Goal: Information Seeking & Learning: Learn about a topic

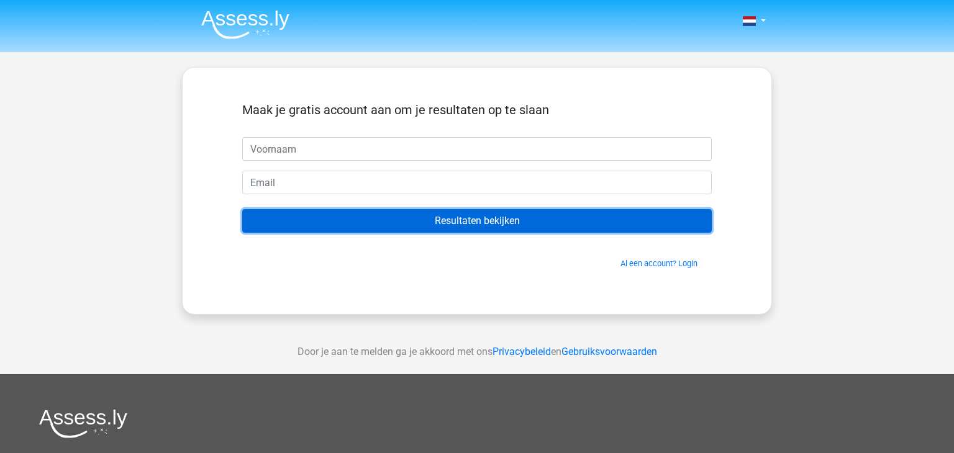
click at [484, 219] on input "Resultaten bekijken" at bounding box center [476, 221] width 469 height 24
click at [454, 220] on input "Resultaten bekijken" at bounding box center [476, 221] width 469 height 24
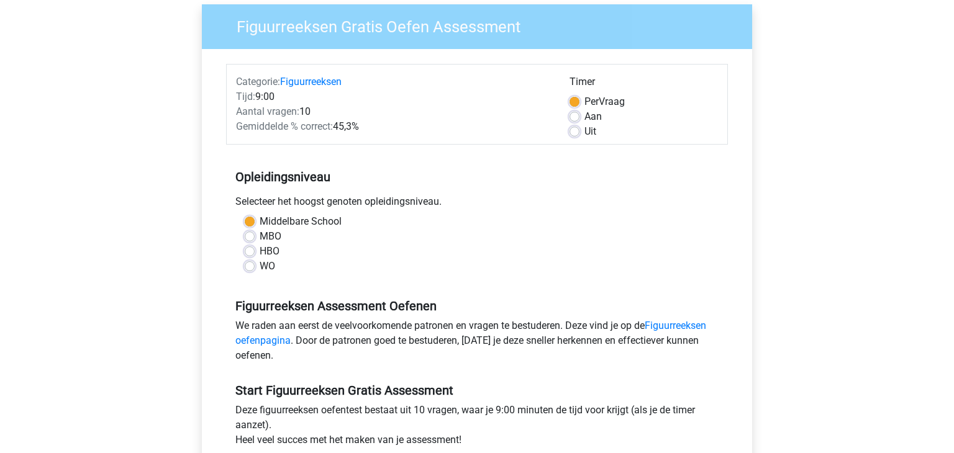
scroll to position [94, 0]
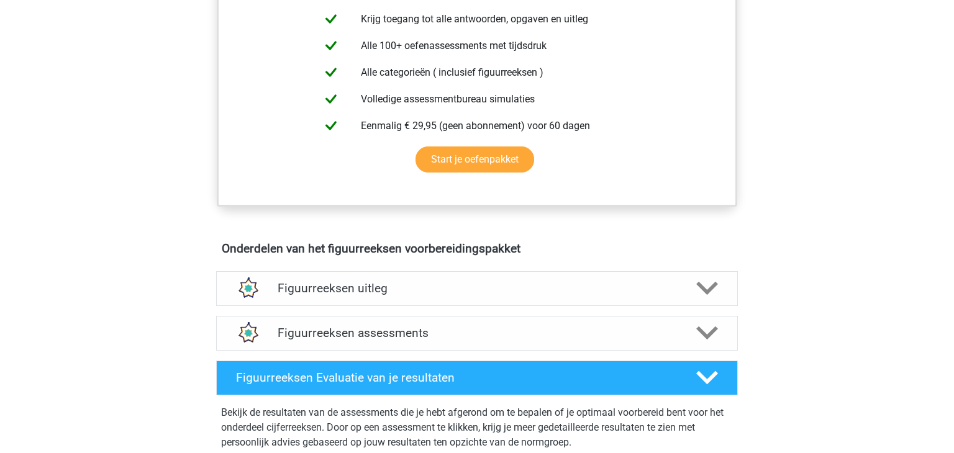
scroll to position [522, 0]
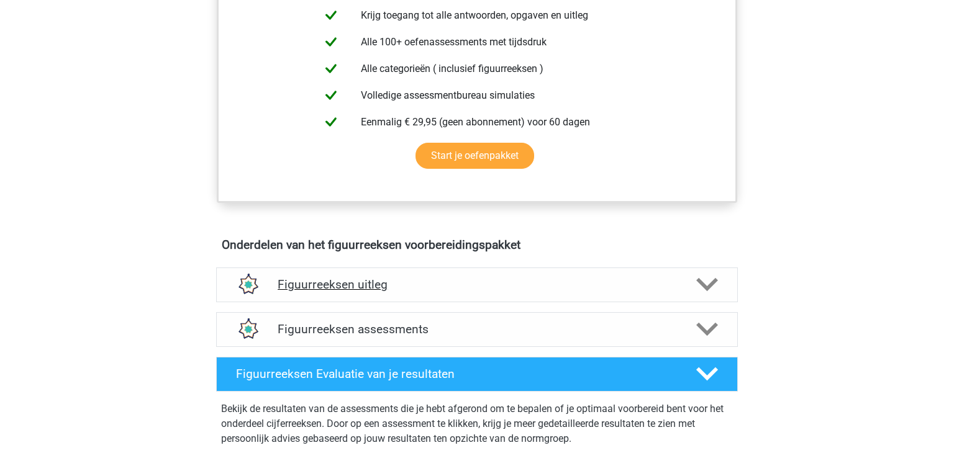
click at [713, 282] on polygon at bounding box center [707, 285] width 22 height 14
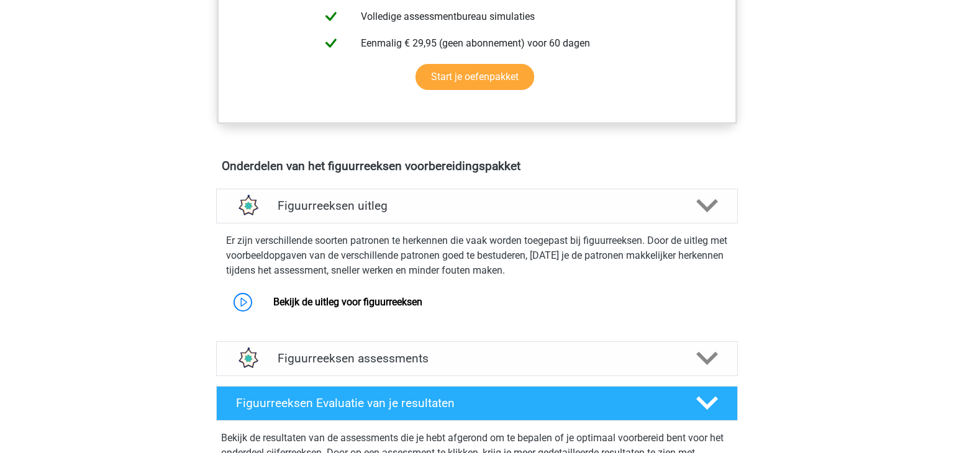
scroll to position [613, 0]
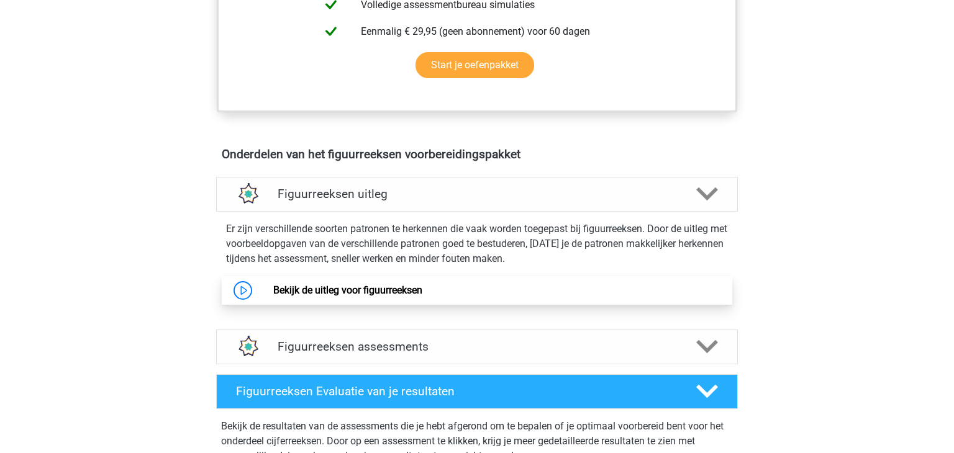
click at [404, 291] on link "Bekijk de uitleg voor figuurreeksen" at bounding box center [347, 290] width 149 height 12
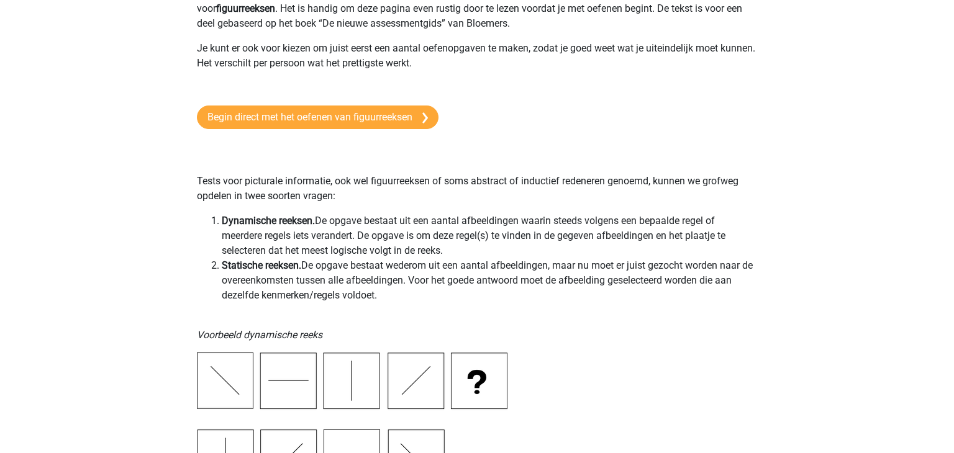
scroll to position [62, 0]
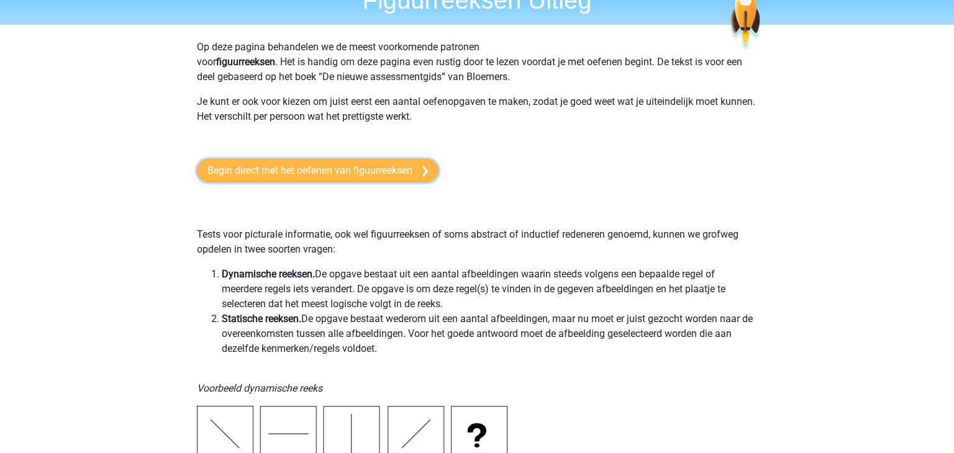
click at [304, 171] on link "Begin direct met het oefenen van figuurreeksen" at bounding box center [318, 171] width 242 height 24
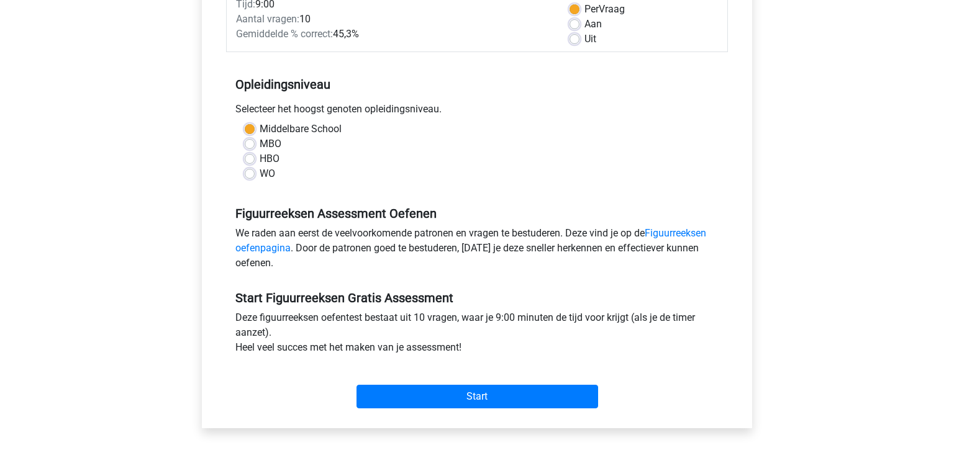
scroll to position [211, 0]
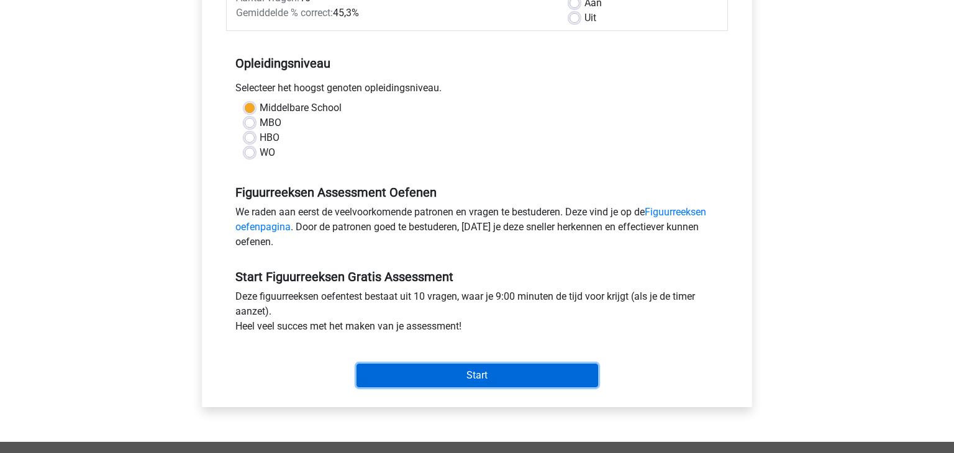
click at [479, 378] on input "Start" at bounding box center [477, 376] width 242 height 24
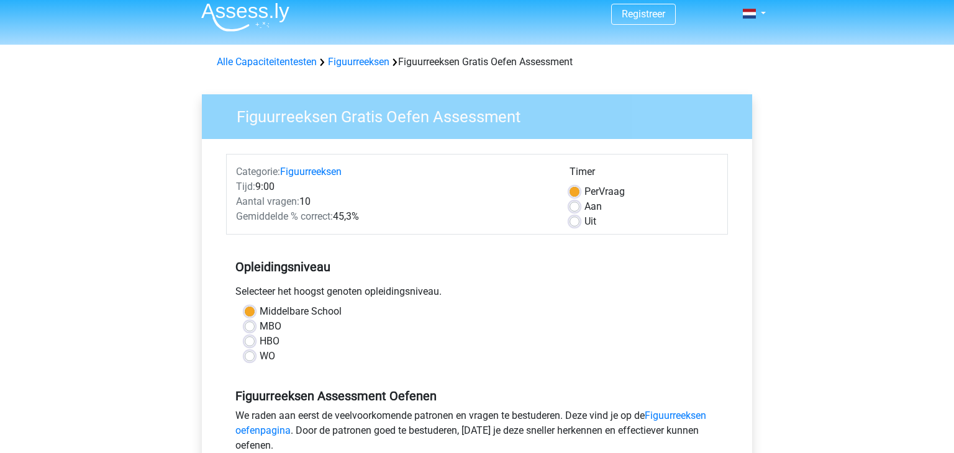
scroll to position [0, 0]
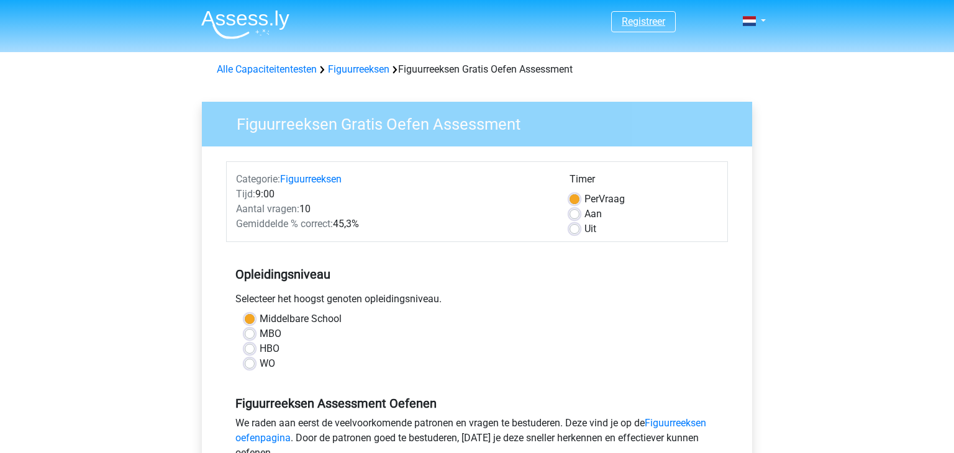
click at [656, 21] on link "Registreer" at bounding box center [643, 22] width 43 height 12
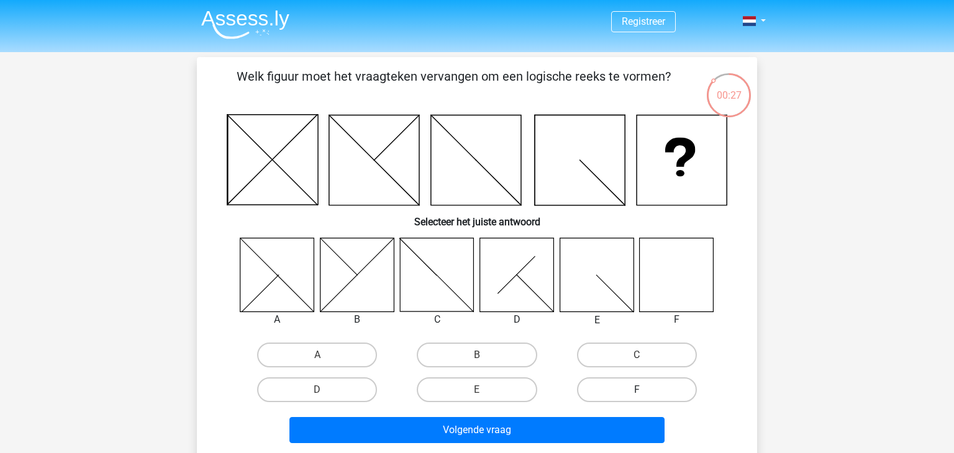
click at [612, 387] on label "F" at bounding box center [637, 390] width 120 height 25
click at [636, 390] on input "F" at bounding box center [640, 394] width 8 height 8
radio input "true"
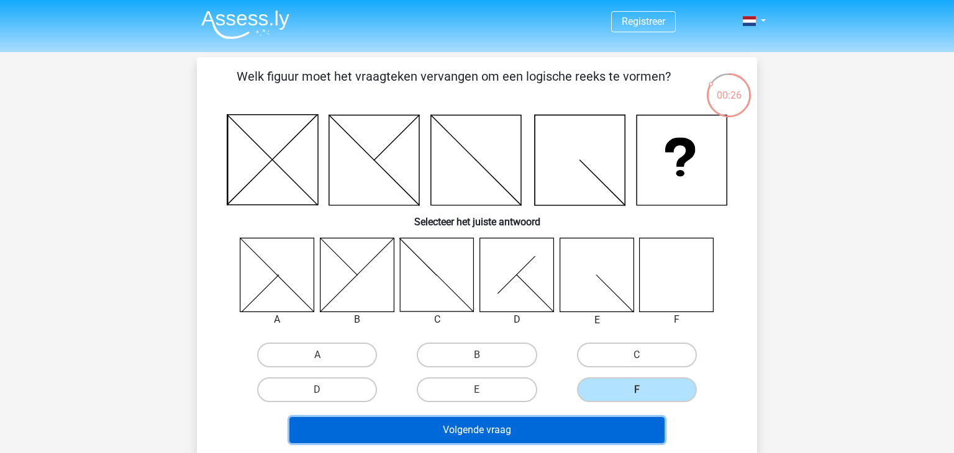
click at [513, 430] on button "Volgende vraag" at bounding box center [477, 430] width 376 height 26
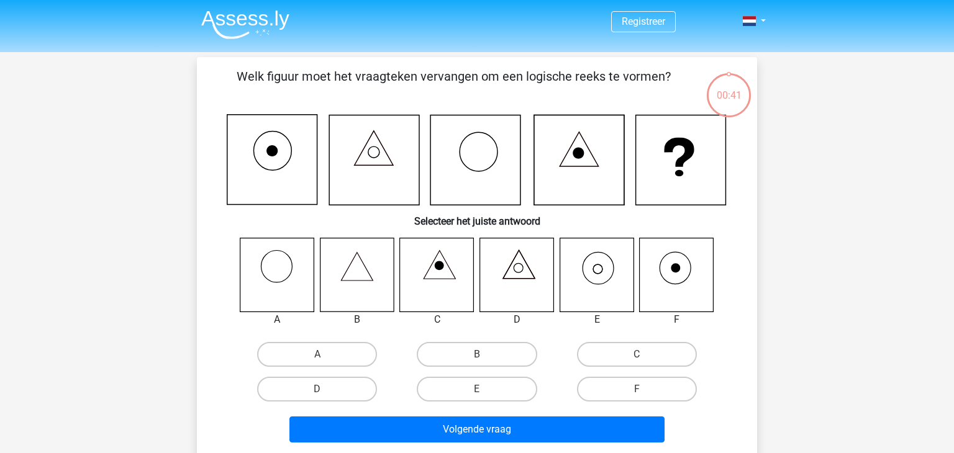
scroll to position [57, 0]
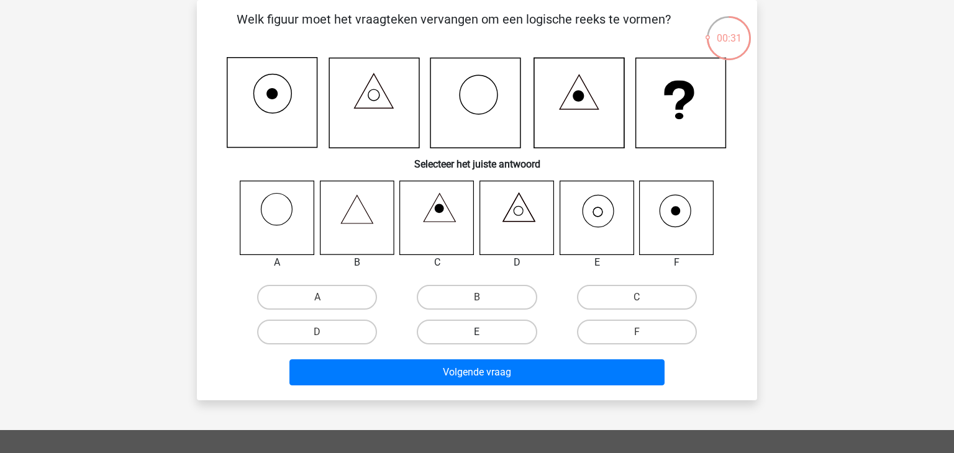
click at [495, 332] on label "E" at bounding box center [477, 332] width 120 height 25
click at [485, 332] on input "E" at bounding box center [481, 336] width 8 height 8
radio input "true"
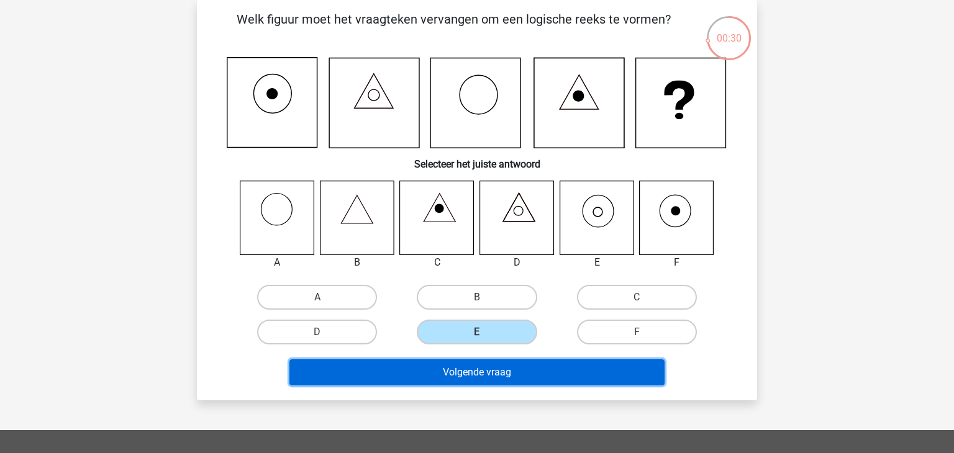
click at [494, 372] on button "Volgende vraag" at bounding box center [477, 373] width 376 height 26
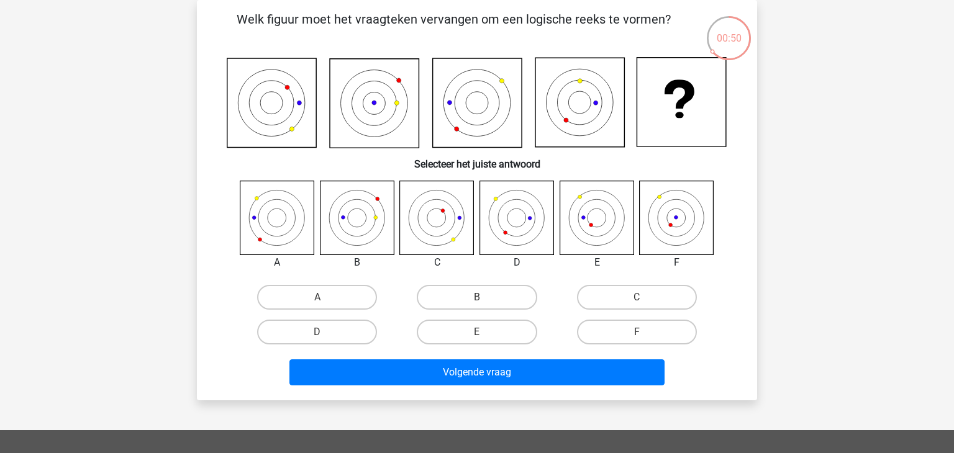
click at [160, 297] on div "Registreer Nederlands English" at bounding box center [477, 350] width 954 height 815
click at [332, 294] on label "A" at bounding box center [317, 297] width 120 height 25
click at [325, 297] on input "A" at bounding box center [321, 301] width 8 height 8
radio input "true"
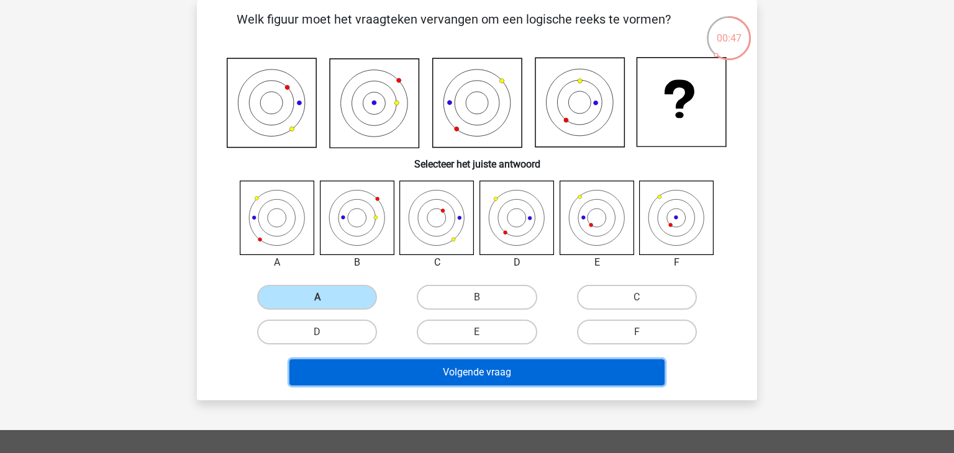
click at [421, 366] on button "Volgende vraag" at bounding box center [477, 373] width 376 height 26
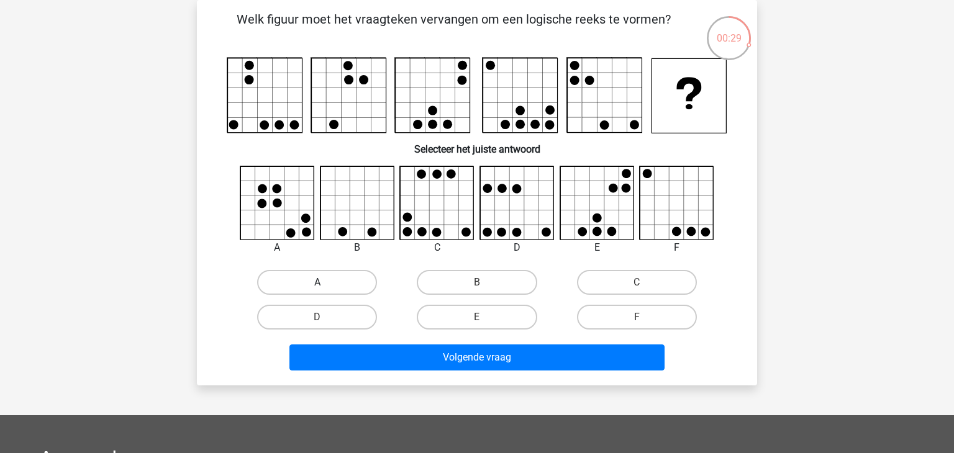
click at [317, 280] on label "A" at bounding box center [317, 282] width 120 height 25
click at [317, 283] on input "A" at bounding box center [321, 287] width 8 height 8
radio input "true"
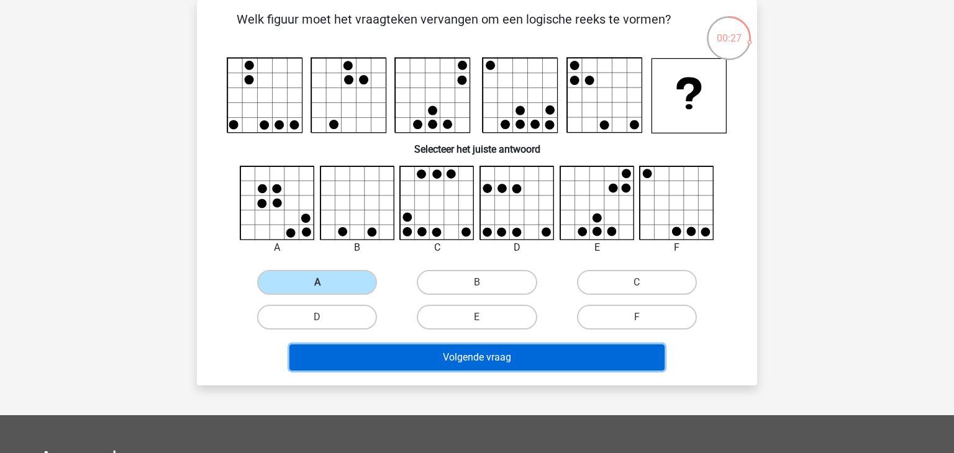
click at [367, 355] on button "Volgende vraag" at bounding box center [477, 358] width 376 height 26
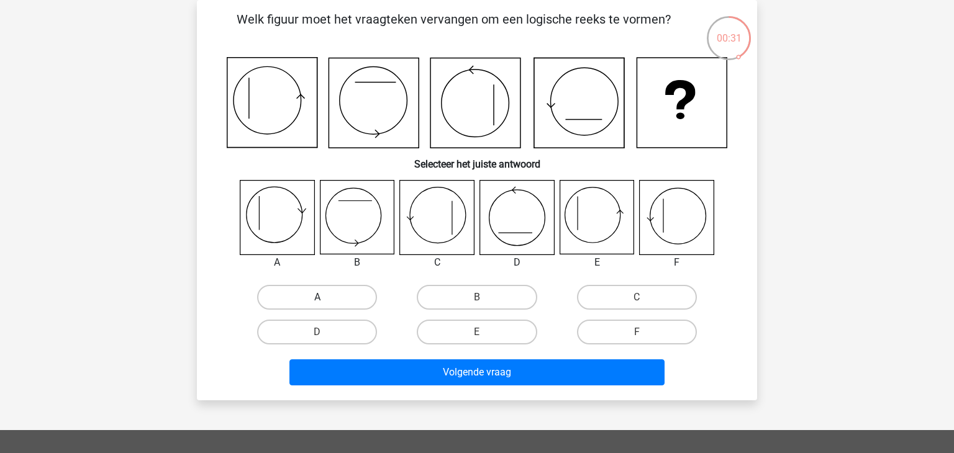
click at [330, 293] on label "A" at bounding box center [317, 297] width 120 height 25
click at [325, 297] on input "A" at bounding box center [321, 301] width 8 height 8
radio input "true"
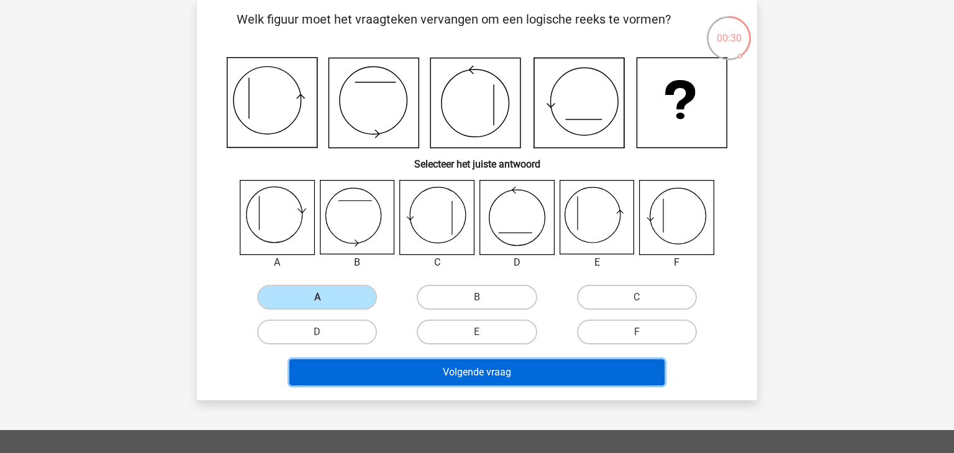
click at [428, 368] on button "Volgende vraag" at bounding box center [477, 373] width 376 height 26
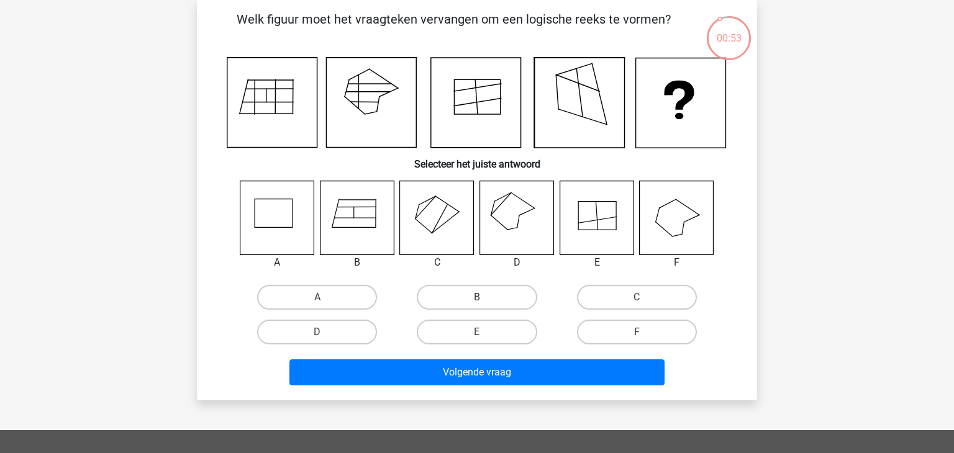
click at [514, 218] on icon at bounding box center [517, 218] width 74 height 74
click at [351, 335] on label "D" at bounding box center [317, 332] width 120 height 25
click at [325, 335] on input "D" at bounding box center [321, 336] width 8 height 8
radio input "true"
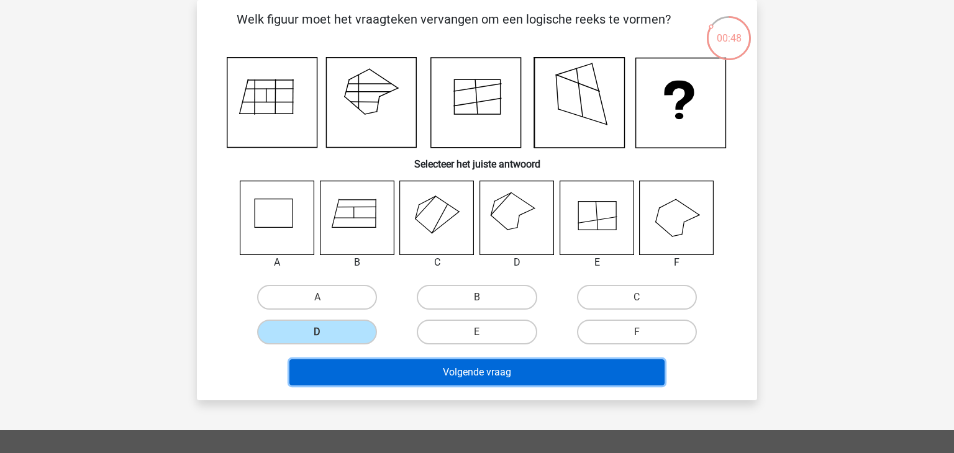
click at [461, 374] on button "Volgende vraag" at bounding box center [477, 373] width 376 height 26
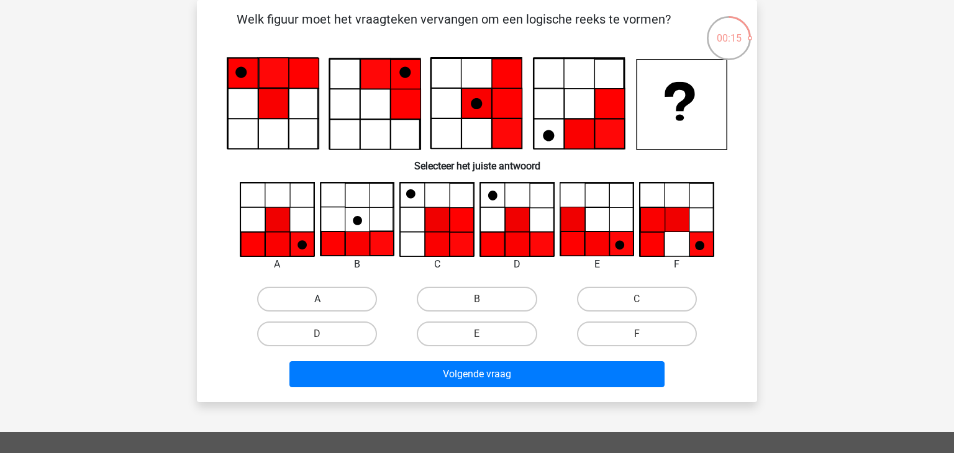
click at [358, 296] on label "A" at bounding box center [317, 299] width 120 height 25
click at [325, 299] on input "A" at bounding box center [321, 303] width 8 height 8
radio input "true"
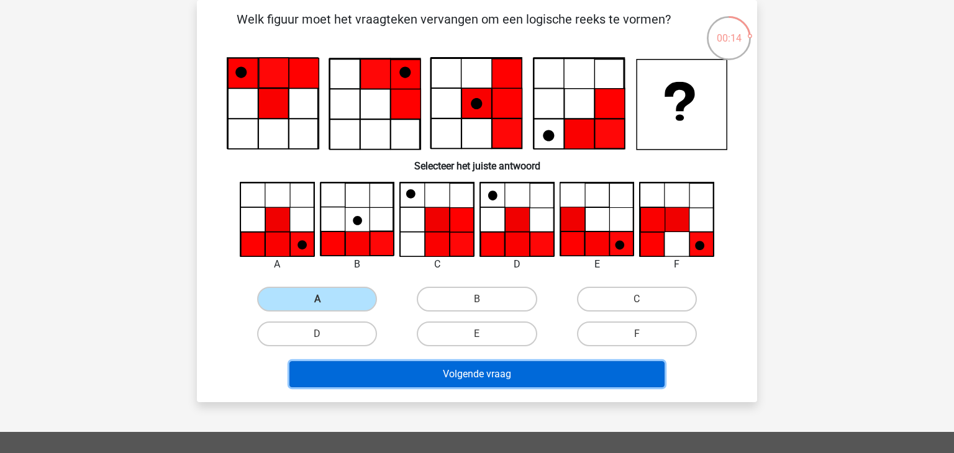
click at [460, 370] on button "Volgende vraag" at bounding box center [477, 374] width 376 height 26
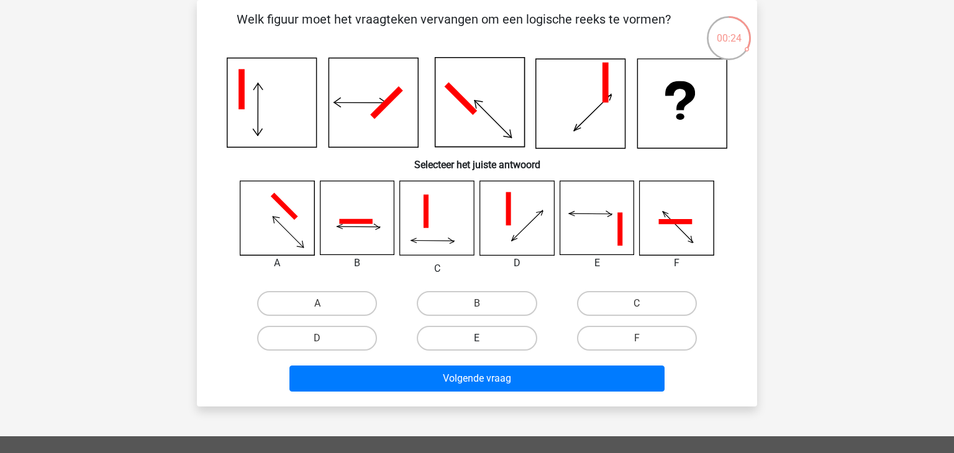
click at [488, 337] on label "E" at bounding box center [477, 338] width 120 height 25
click at [485, 338] on input "E" at bounding box center [481, 342] width 8 height 8
radio input "true"
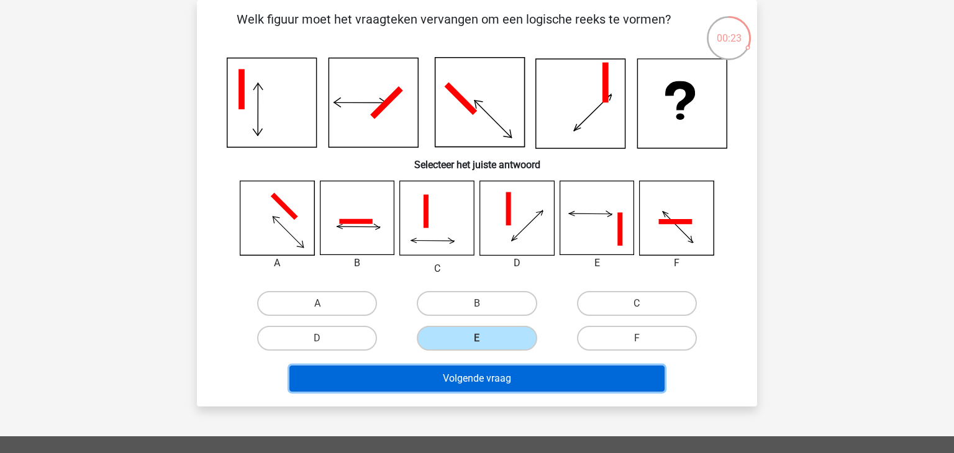
click at [485, 379] on button "Volgende vraag" at bounding box center [477, 379] width 376 height 26
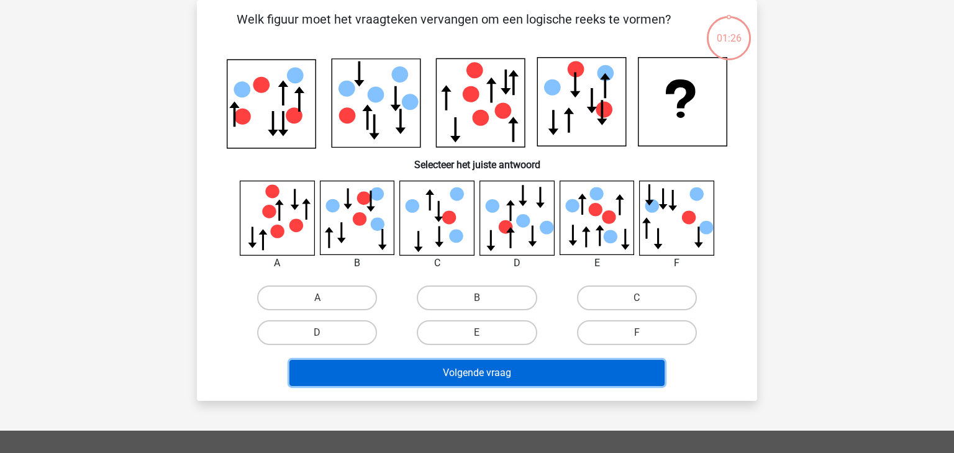
click at [485, 379] on button "Volgende vraag" at bounding box center [477, 373] width 376 height 26
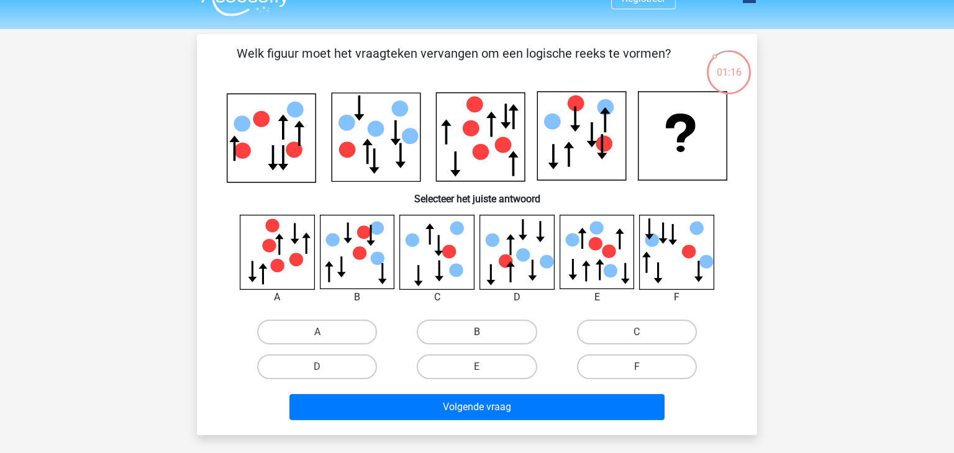
scroll to position [21, 0]
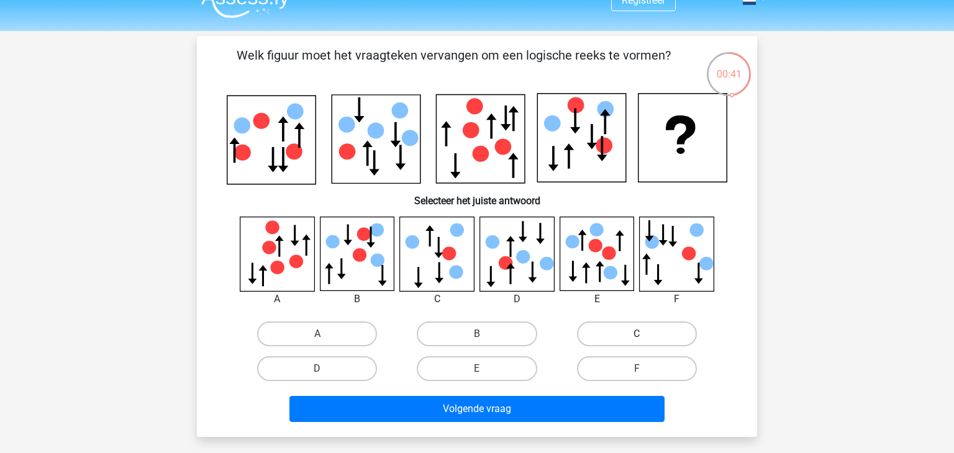
click at [617, 330] on label "C" at bounding box center [637, 334] width 120 height 25
click at [636, 334] on input "C" at bounding box center [640, 338] width 8 height 8
radio input "true"
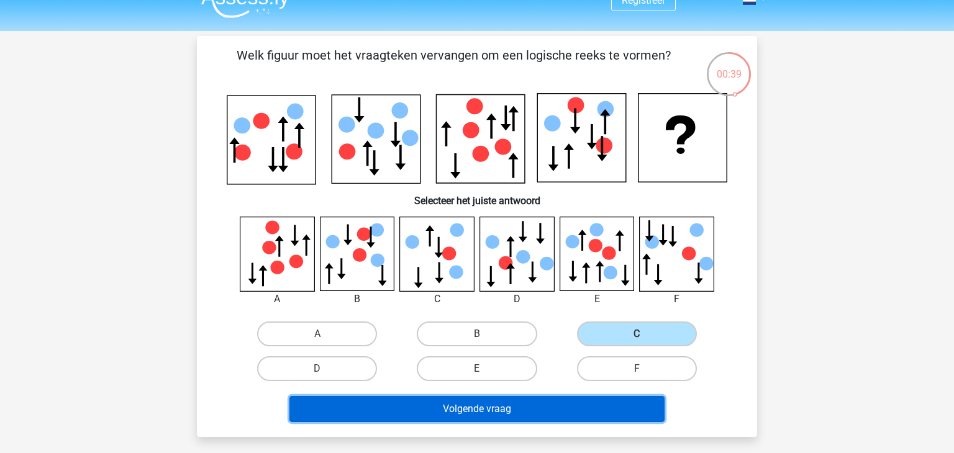
click at [489, 405] on button "Volgende vraag" at bounding box center [477, 409] width 376 height 26
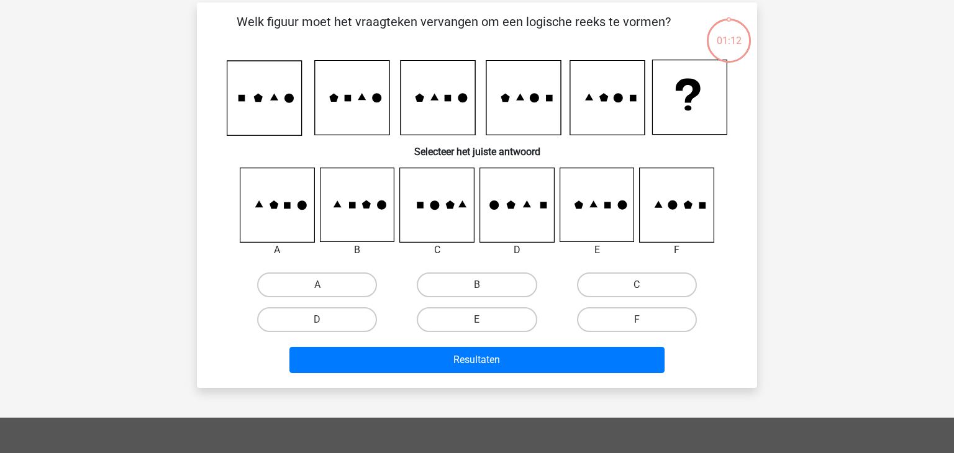
scroll to position [57, 0]
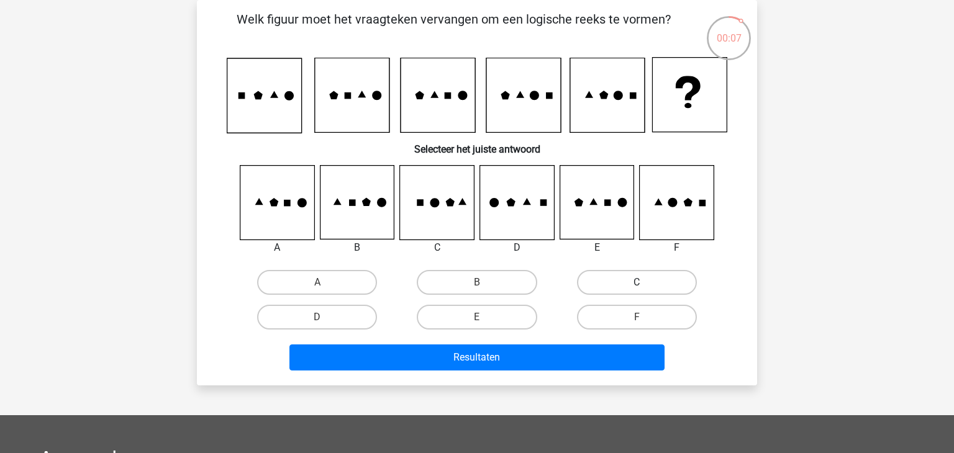
click at [639, 279] on label "C" at bounding box center [637, 282] width 120 height 25
click at [639, 283] on input "C" at bounding box center [640, 287] width 8 height 8
radio input "true"
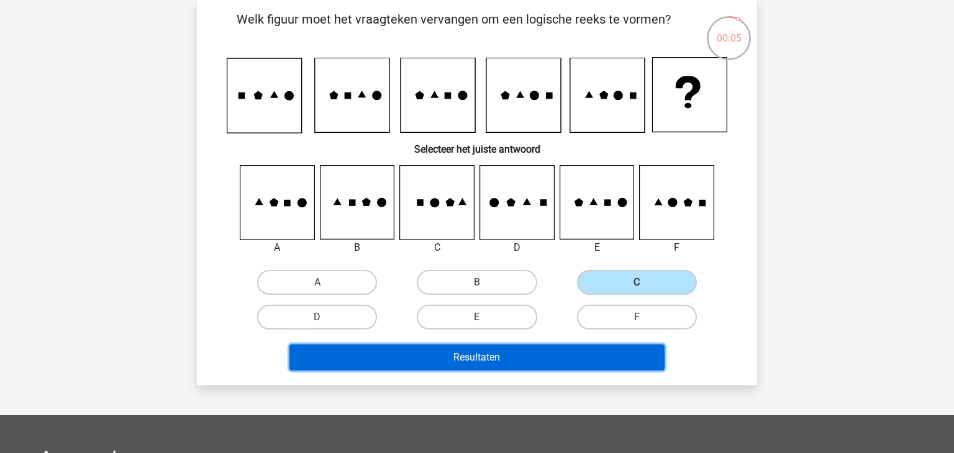
click at [545, 360] on button "Resultaten" at bounding box center [477, 358] width 376 height 26
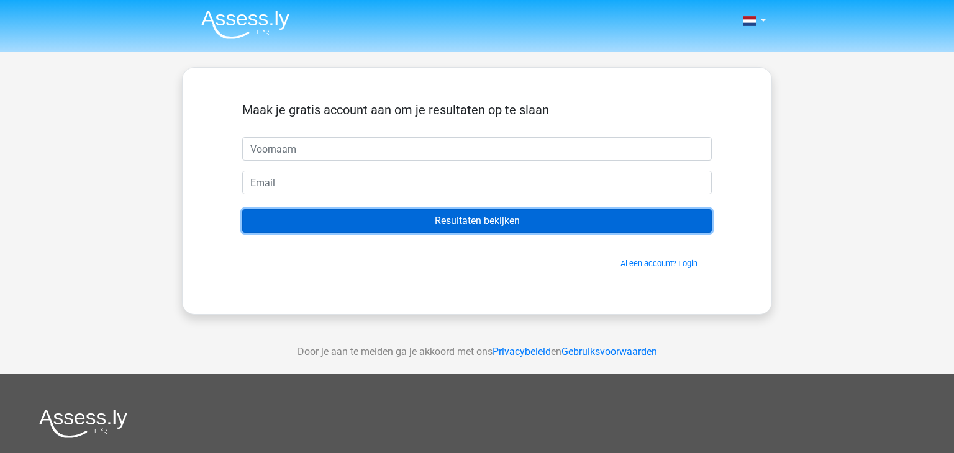
click at [527, 219] on input "Resultaten bekijken" at bounding box center [476, 221] width 469 height 24
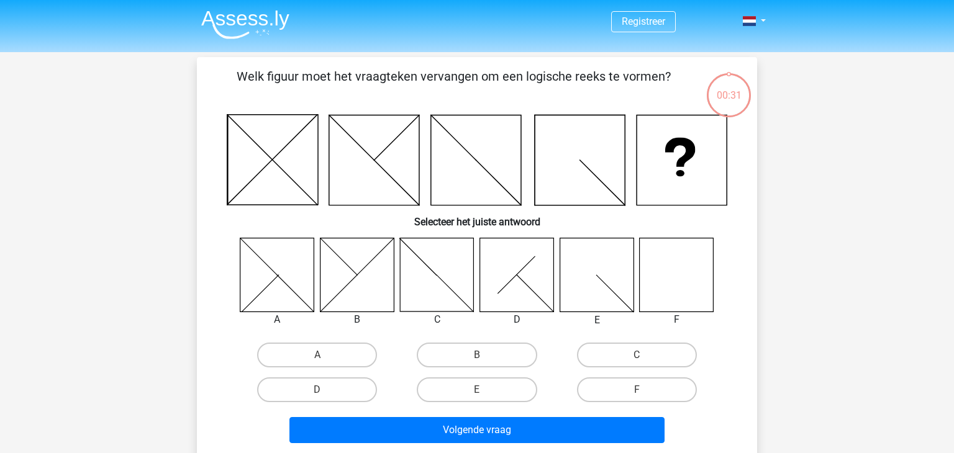
scroll to position [57, 0]
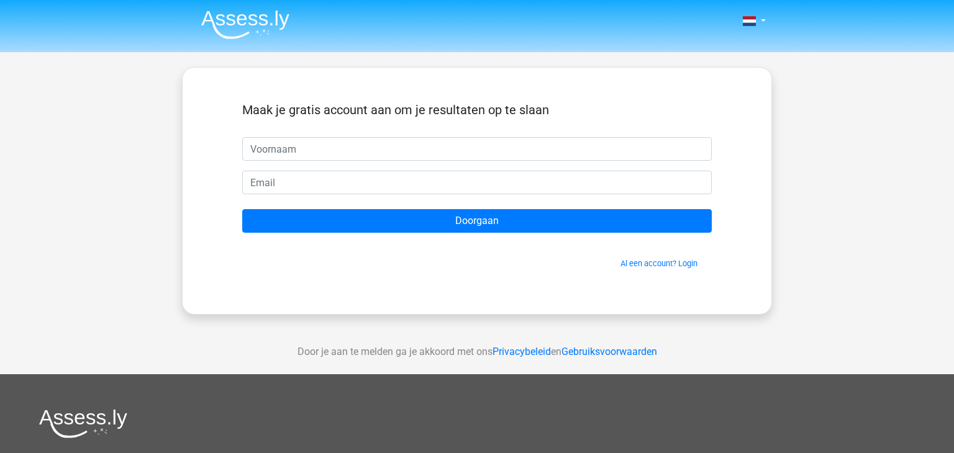
click at [297, 150] on input "text" at bounding box center [476, 149] width 469 height 24
type input "a"
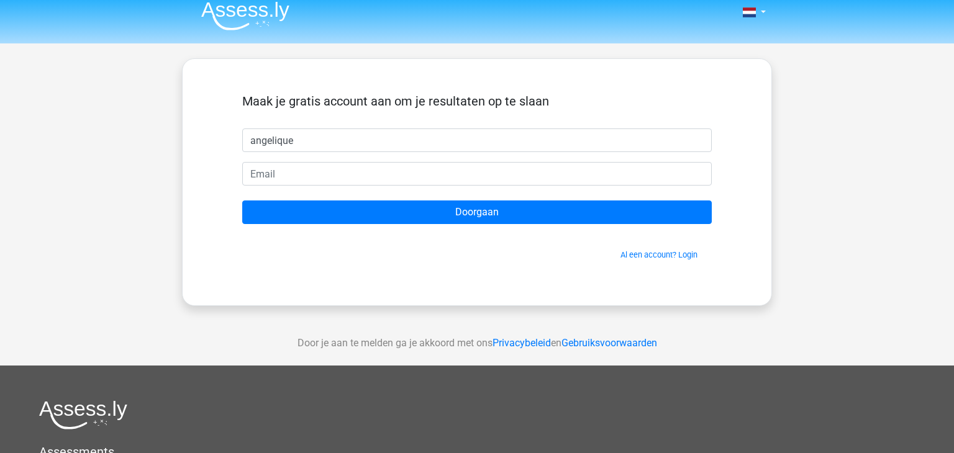
scroll to position [7, 0]
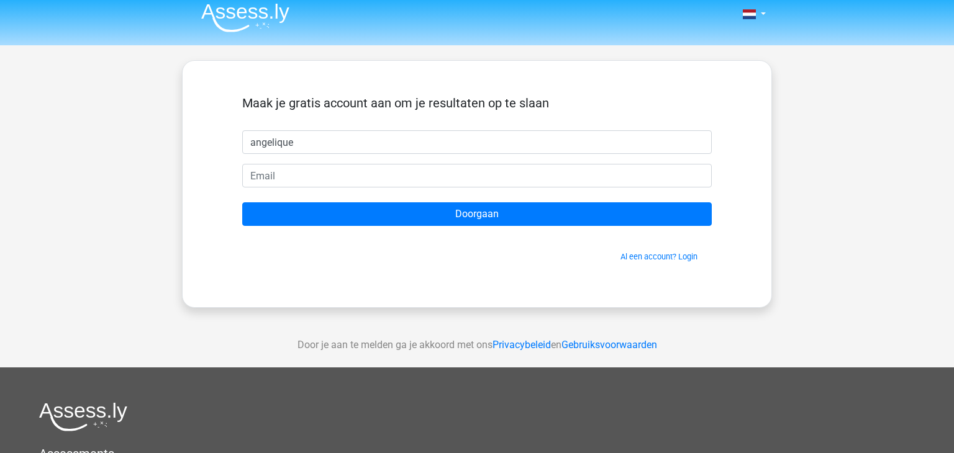
click at [256, 142] on input "angelique" at bounding box center [476, 142] width 469 height 24
type input "Angelique"
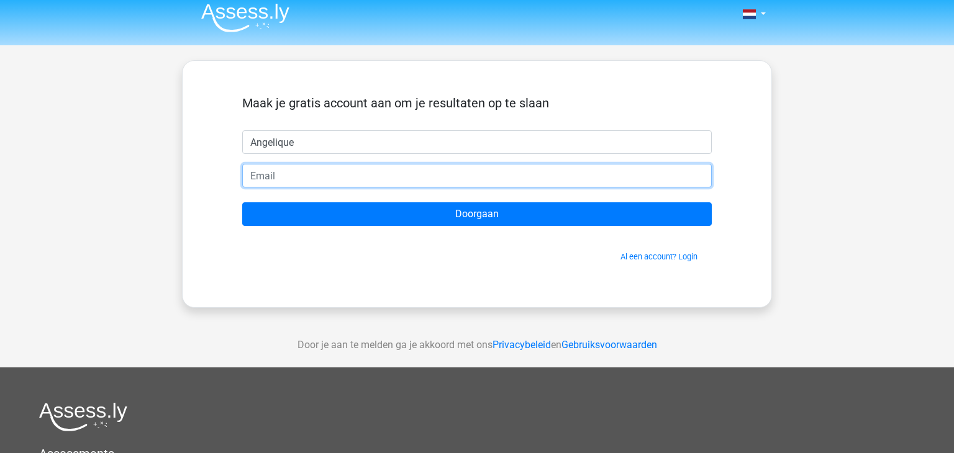
click at [265, 183] on input "email" at bounding box center [476, 176] width 469 height 24
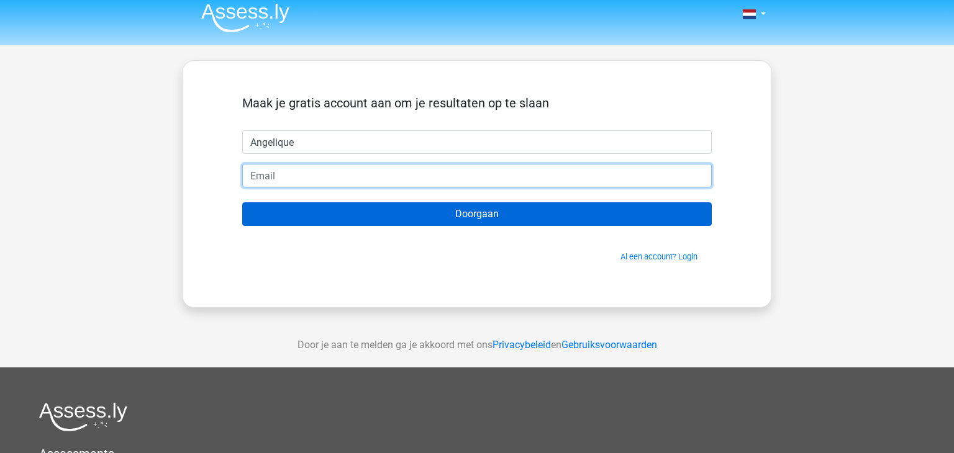
type input "[EMAIL_ADDRESS][DOMAIN_NAME]"
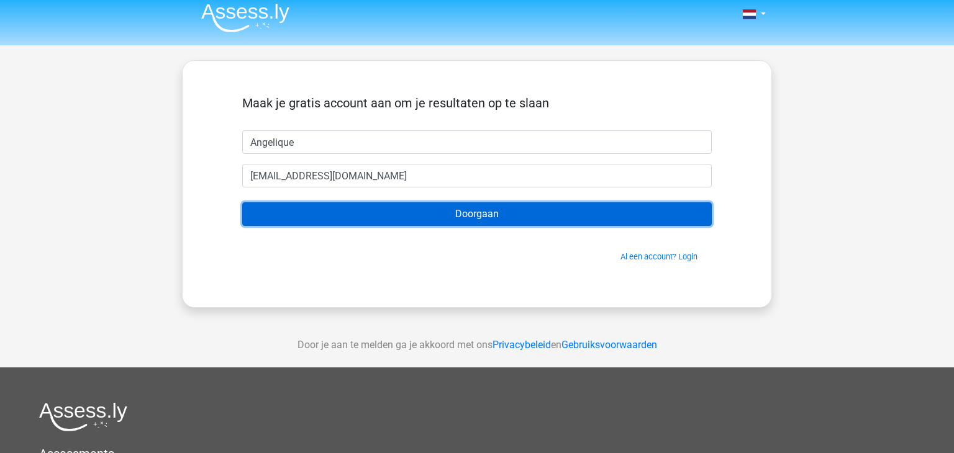
click at [374, 207] on input "Doorgaan" at bounding box center [476, 214] width 469 height 24
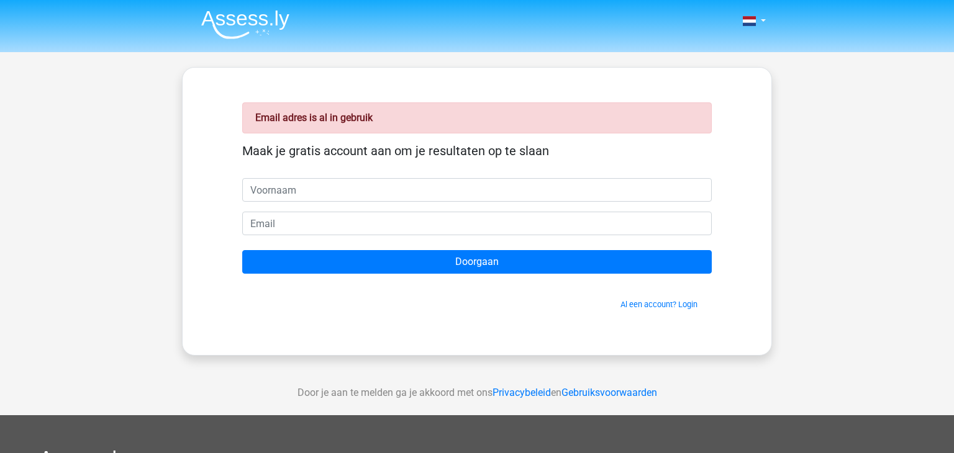
click at [374, 207] on form "Maak je gratis account aan om je resultaten op te slaan Doorgaan Al een account…" at bounding box center [476, 226] width 469 height 167
click at [651, 302] on link "Al een account? Login" at bounding box center [658, 304] width 77 height 9
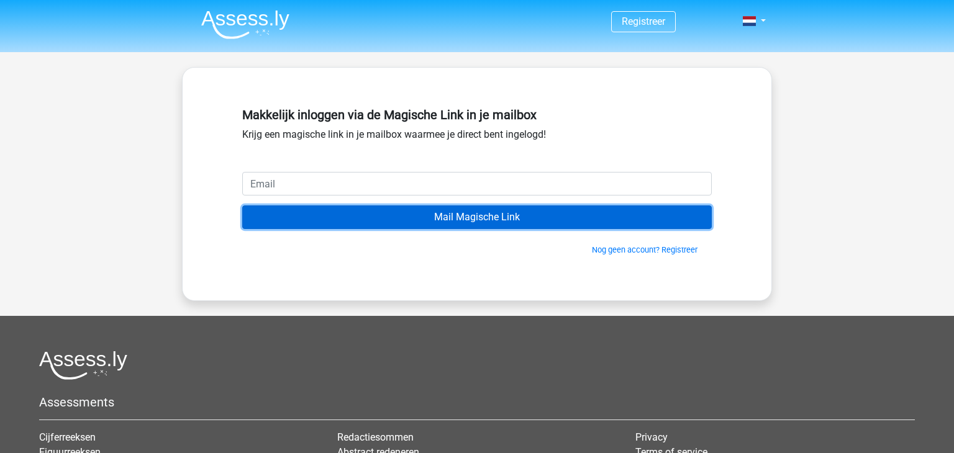
click at [459, 217] on input "Mail Magische Link" at bounding box center [476, 218] width 469 height 24
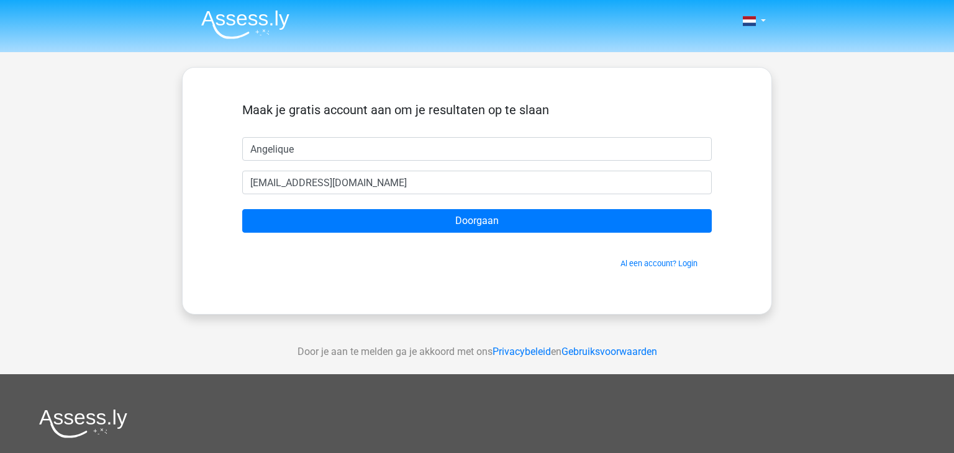
scroll to position [7, 0]
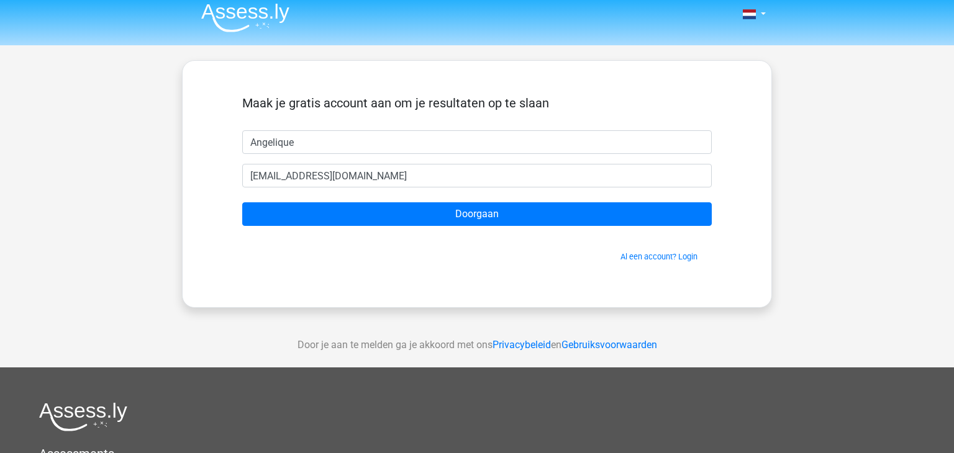
click at [302, 140] on input "Angelique" at bounding box center [476, 142] width 469 height 24
type input "A"
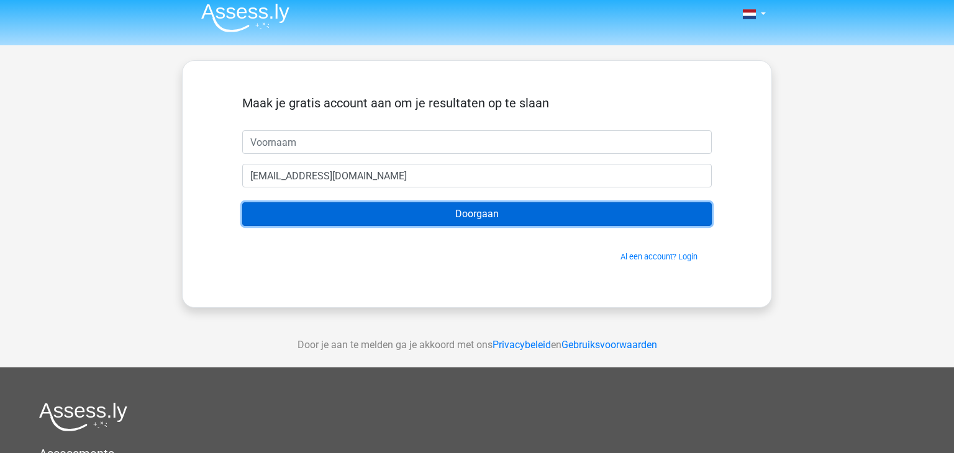
click at [497, 215] on input "Doorgaan" at bounding box center [476, 214] width 469 height 24
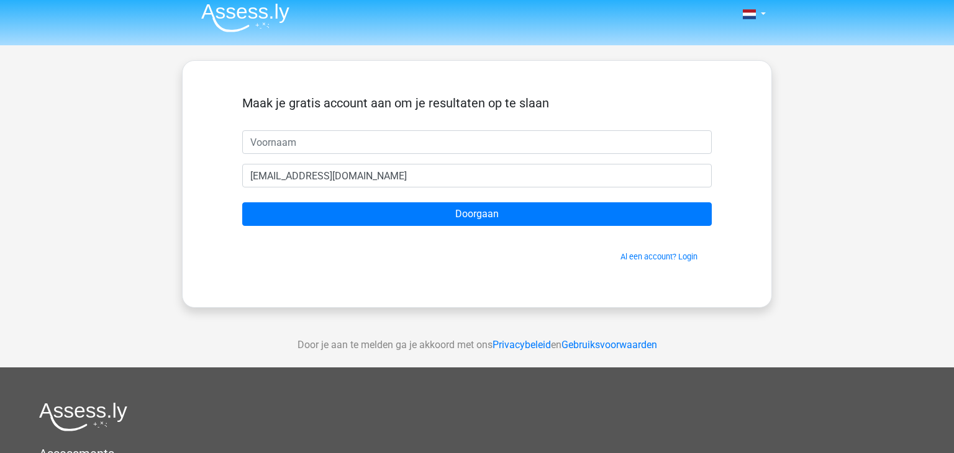
click at [685, 262] on span "Al een account? Login" at bounding box center [476, 257] width 459 height 12
click at [681, 253] on link "Al een account? Login" at bounding box center [658, 256] width 77 height 9
click at [689, 255] on link "Al een account? Login" at bounding box center [658, 256] width 77 height 9
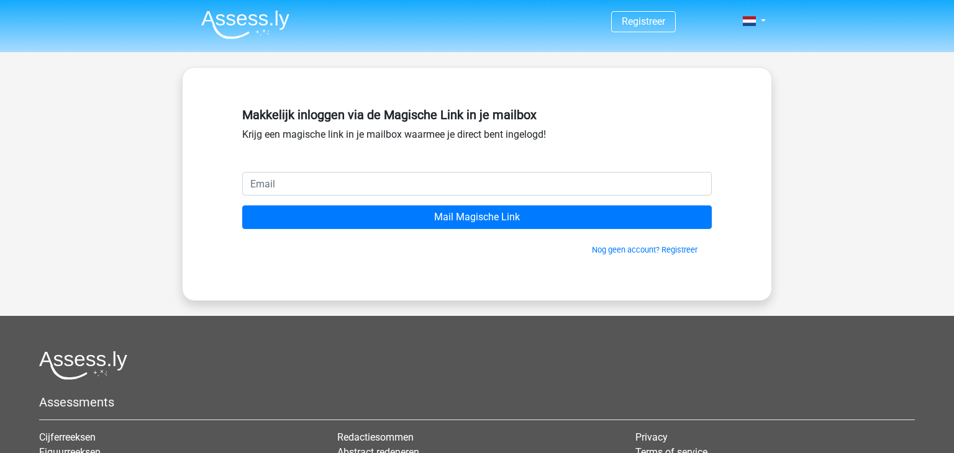
click at [278, 184] on input "email" at bounding box center [476, 184] width 469 height 24
type input "[EMAIL_ADDRESS][DOMAIN_NAME]"
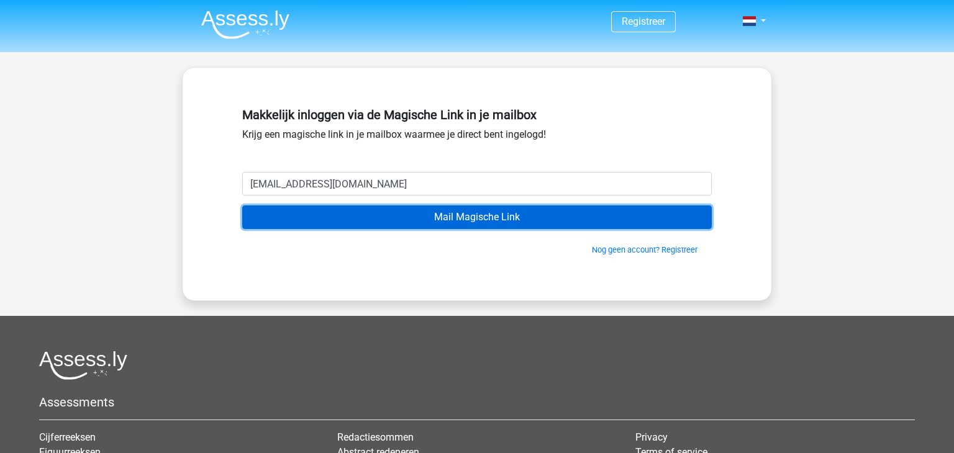
click at [442, 215] on input "Mail Magische Link" at bounding box center [476, 218] width 469 height 24
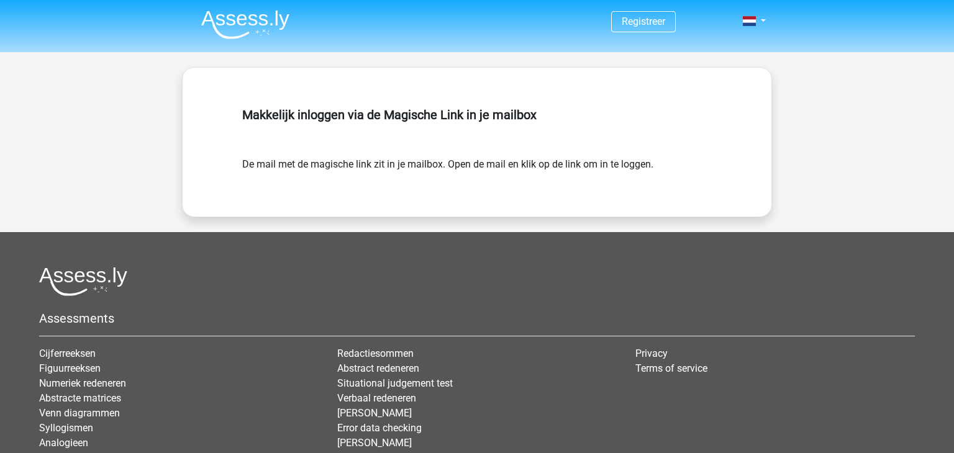
click at [535, 177] on div "Makkelijk inloggen via de Magische Link in je mailbox De mail met de magische l…" at bounding box center [476, 141] width 529 height 89
